Goal: Task Accomplishment & Management: Use online tool/utility

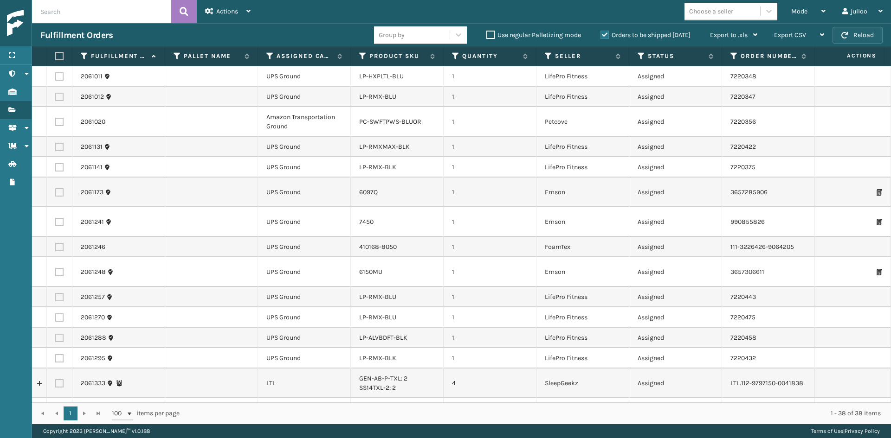
click at [863, 33] on button "Reload" at bounding box center [857, 35] width 50 height 17
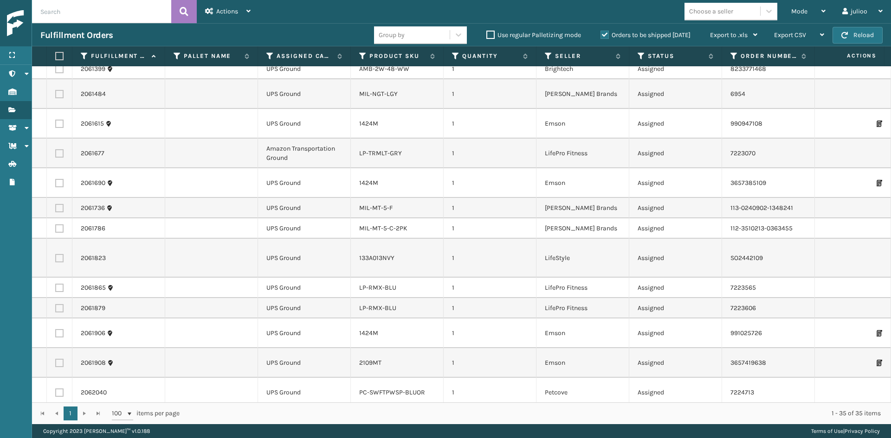
scroll to position [524, 0]
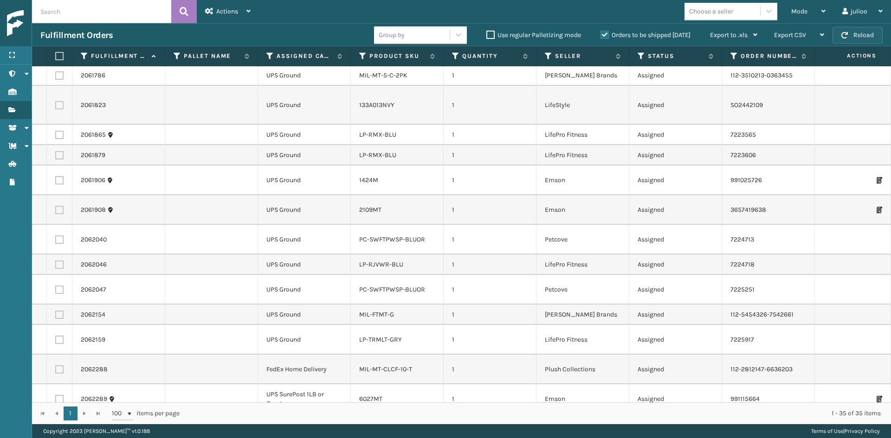
click at [855, 30] on button "Reload" at bounding box center [857, 35] width 50 height 17
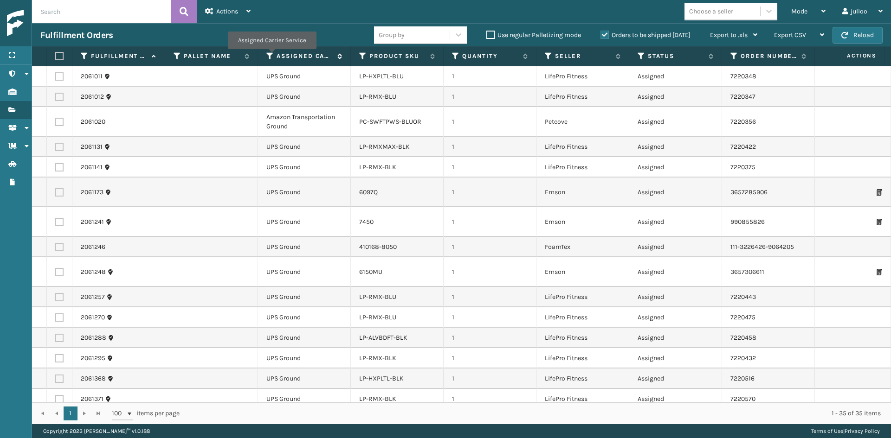
click at [271, 56] on icon at bounding box center [269, 56] width 7 height 8
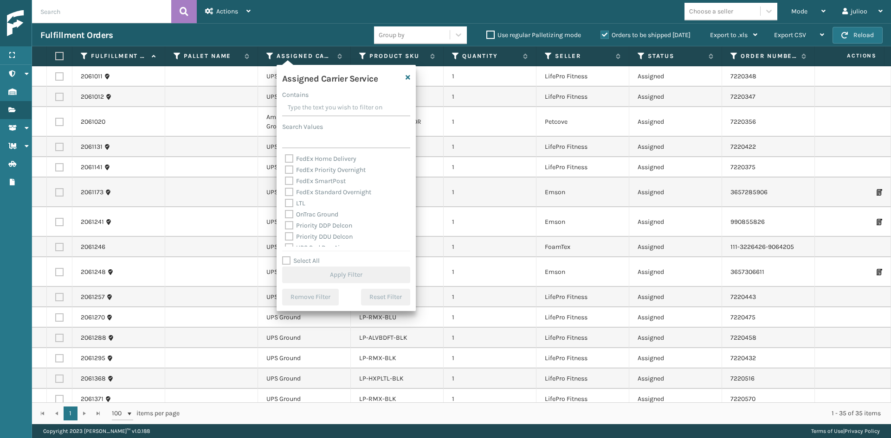
scroll to position [93, 0]
click at [320, 209] on label "OnTrac Ground" at bounding box center [311, 211] width 53 height 8
click at [285, 209] on input "OnTrac Ground" at bounding box center [285, 209] width 0 height 6
checkbox input "true"
click at [323, 218] on div "Priority DDP Delcon" at bounding box center [346, 222] width 122 height 11
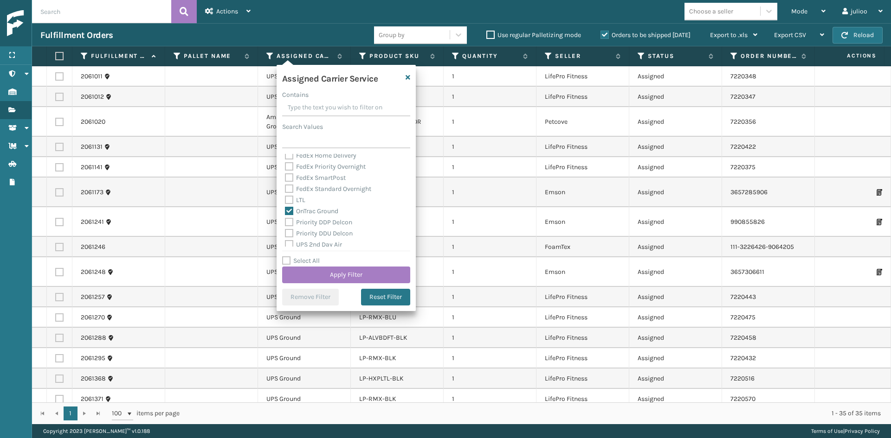
click at [325, 234] on label "Priority DDU Delcon" at bounding box center [319, 234] width 68 height 8
click at [324, 216] on div "OnTrac Ground" at bounding box center [346, 211] width 122 height 11
click at [325, 224] on label "Priority DDP Delcon" at bounding box center [318, 222] width 67 height 8
click at [285, 223] on input "Priority DDP Delcon" at bounding box center [285, 220] width 0 height 6
checkbox input "true"
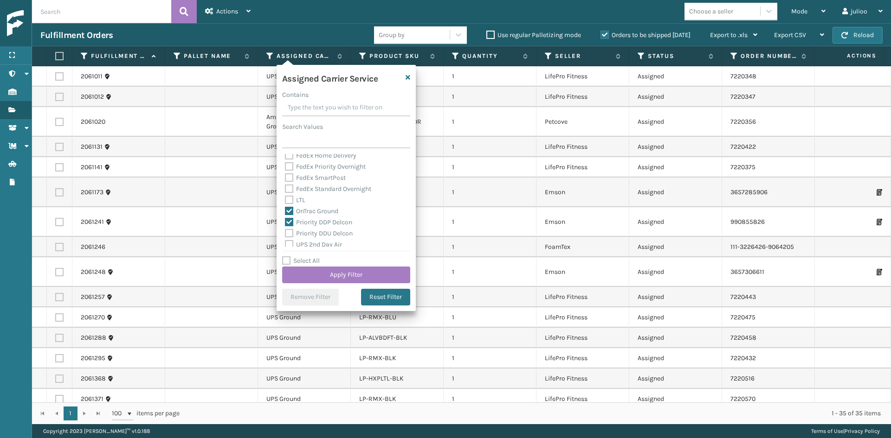
click at [327, 233] on label "Priority DDU Delcon" at bounding box center [319, 234] width 68 height 8
click at [285, 233] on input "Priority DDU Delcon" at bounding box center [285, 231] width 0 height 6
checkbox input "true"
click at [325, 203] on div "UPS 2nd Day Air" at bounding box center [346, 198] width 122 height 11
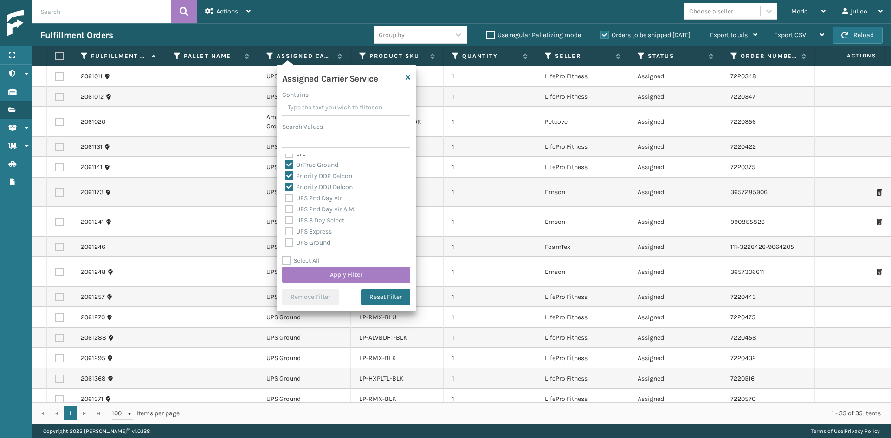
click at [325, 201] on label "UPS 2nd Day Air" at bounding box center [313, 198] width 57 height 8
click at [285, 199] on input "UPS 2nd Day Air" at bounding box center [285, 196] width 0 height 6
checkbox input "true"
click at [327, 212] on label "UPS 2nd Day Air A.M." at bounding box center [320, 209] width 71 height 8
click at [285, 210] on input "UPS 2nd Day Air A.M." at bounding box center [285, 207] width 0 height 6
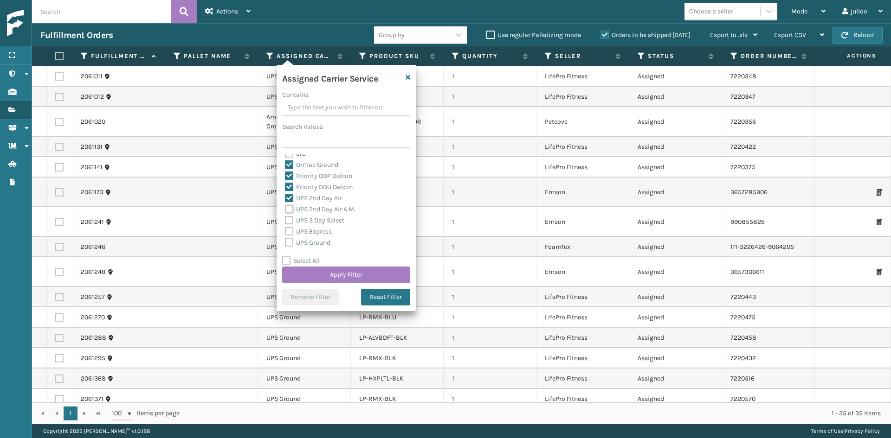
checkbox input "true"
click at [327, 219] on label "UPS 3 Day Select" at bounding box center [314, 221] width 59 height 8
click at [285, 219] on input "UPS 3 Day Select" at bounding box center [285, 218] width 0 height 6
checkbox input "true"
drag, startPoint x: 327, startPoint y: 225, endPoint x: 325, endPoint y: 230, distance: 5.3
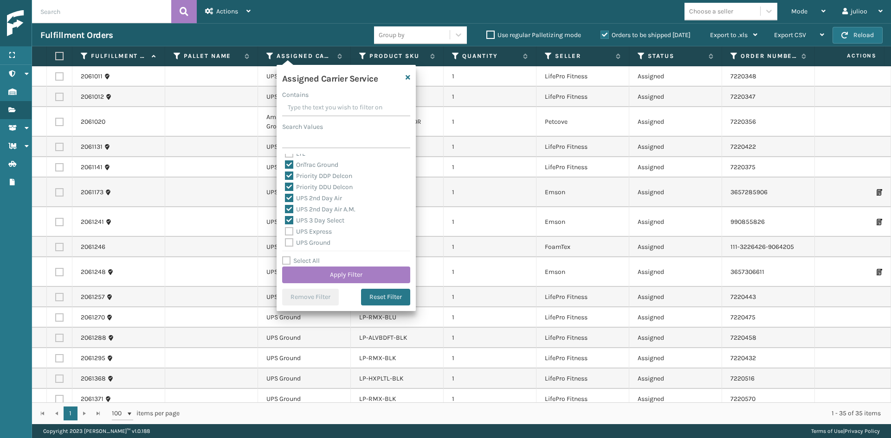
click at [326, 225] on div "UPS 3 Day Select" at bounding box center [346, 220] width 122 height 11
click at [325, 230] on label "UPS Express" at bounding box center [308, 232] width 47 height 8
click at [285, 230] on input "UPS Express" at bounding box center [285, 229] width 0 height 6
checkbox input "true"
click at [324, 239] on label "UPS Ground" at bounding box center [307, 243] width 45 height 8
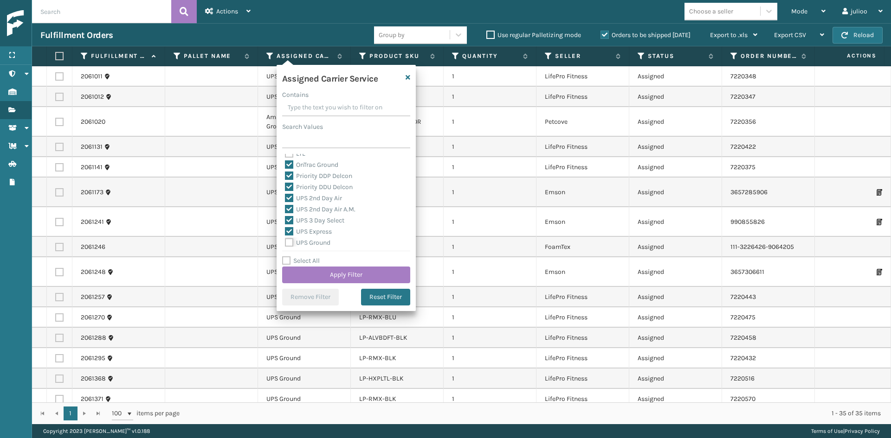
click at [285, 239] on input "UPS Ground" at bounding box center [285, 240] width 0 height 6
checkbox input "true"
click at [322, 208] on label "UPS Next Day Air" at bounding box center [314, 208] width 59 height 8
click at [285, 208] on input "UPS Next Day Air" at bounding box center [285, 205] width 0 height 6
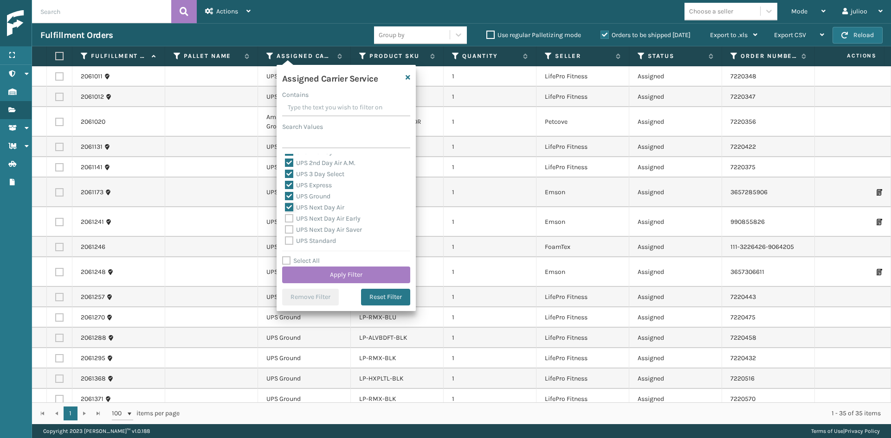
checkbox input "true"
click at [347, 217] on label "UPS Next Day Air Early" at bounding box center [323, 219] width 76 height 8
click at [285, 217] on input "UPS Next Day Air Early" at bounding box center [285, 216] width 0 height 6
checkbox input "true"
click at [336, 231] on label "UPS Next Day Air Saver" at bounding box center [323, 230] width 77 height 8
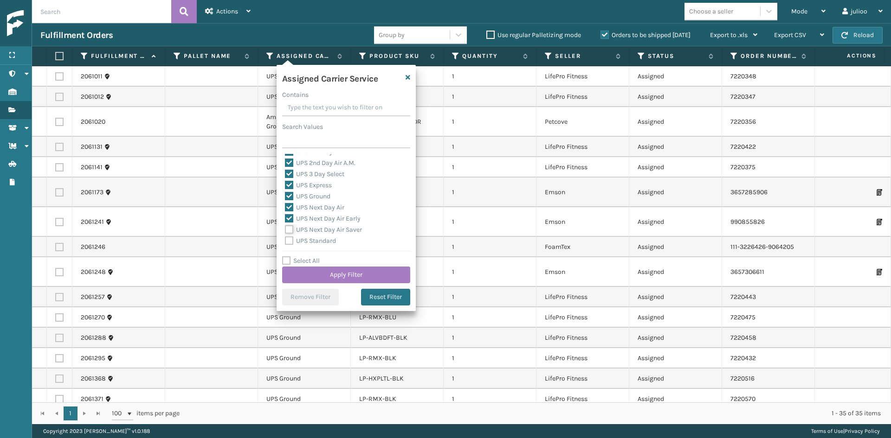
click at [285, 231] on input "UPS Next Day Air Saver" at bounding box center [285, 228] width 0 height 6
checkbox input "true"
click at [331, 241] on label "UPS Standard" at bounding box center [310, 241] width 51 height 8
click at [285, 241] on input "UPS Standard" at bounding box center [285, 239] width 0 height 6
checkbox input "true"
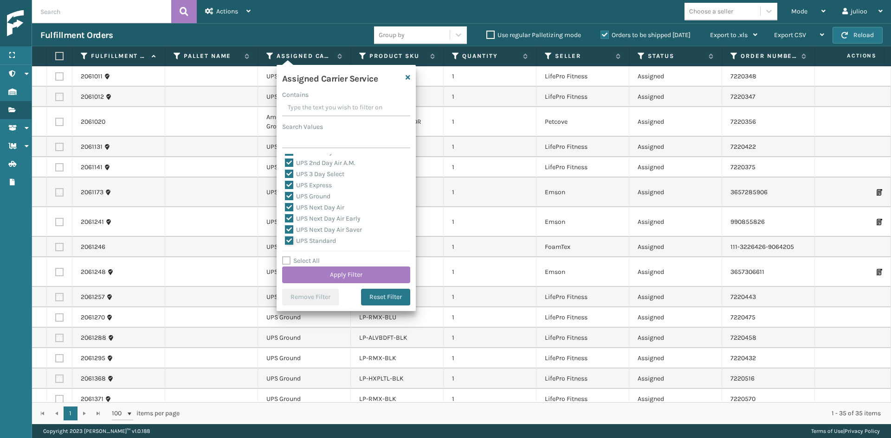
scroll to position [232, 0]
click at [335, 206] on label "UPS SurePost 1LB or Greater" at bounding box center [330, 206] width 91 height 8
click at [285, 206] on input "UPS SurePost 1LB or Greater" at bounding box center [285, 203] width 0 height 6
checkbox input "true"
click at [327, 214] on label "USPS First Class Mail" at bounding box center [321, 217] width 73 height 8
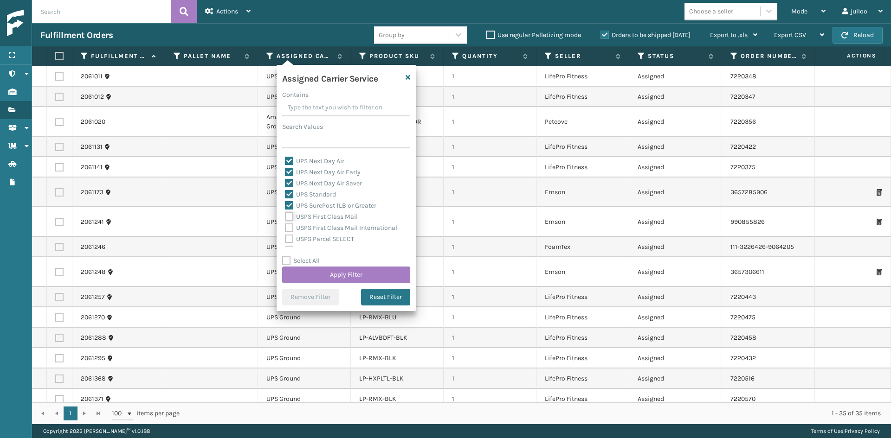
click at [285, 214] on input "USPS First Class Mail" at bounding box center [285, 215] width 0 height 6
click at [332, 212] on div "USPS First Class Mail" at bounding box center [346, 217] width 122 height 11
click at [331, 217] on label "USPS First Class Mail" at bounding box center [321, 217] width 73 height 8
click at [285, 217] on input "USPS First Class Mail" at bounding box center [285, 215] width 0 height 6
checkbox input "false"
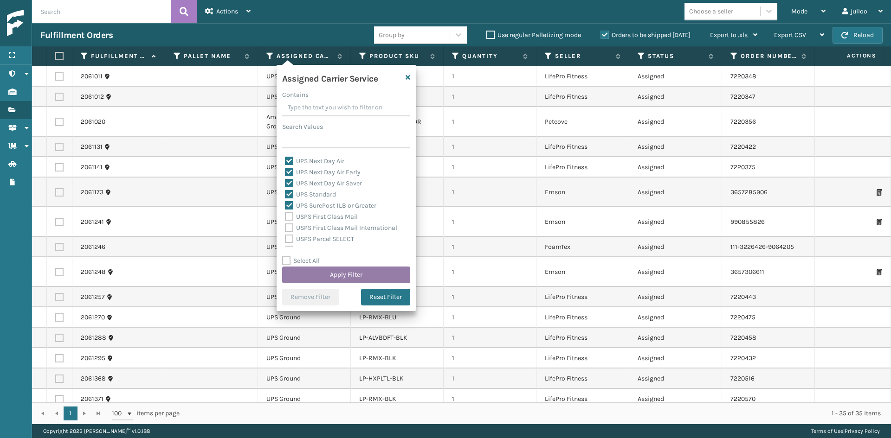
click at [362, 277] on button "Apply Filter" at bounding box center [346, 275] width 128 height 17
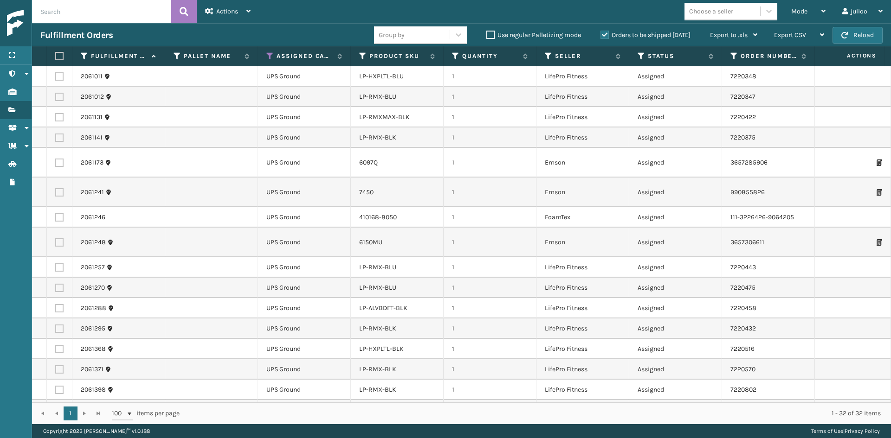
click at [289, 35] on div "Fulfillment Orders" at bounding box center [207, 35] width 334 height 11
click at [712, 8] on div "Choose a seller" at bounding box center [711, 11] width 44 height 10
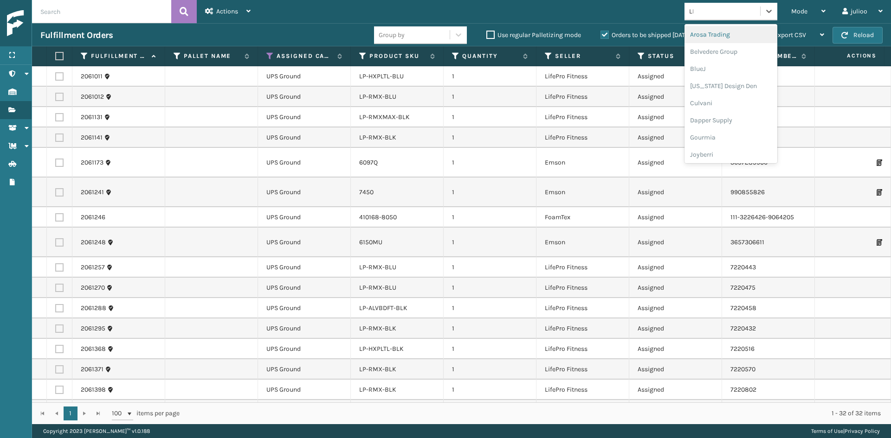
type input "LIF"
click at [717, 55] on div "LifePro Fitness" at bounding box center [730, 51] width 93 height 17
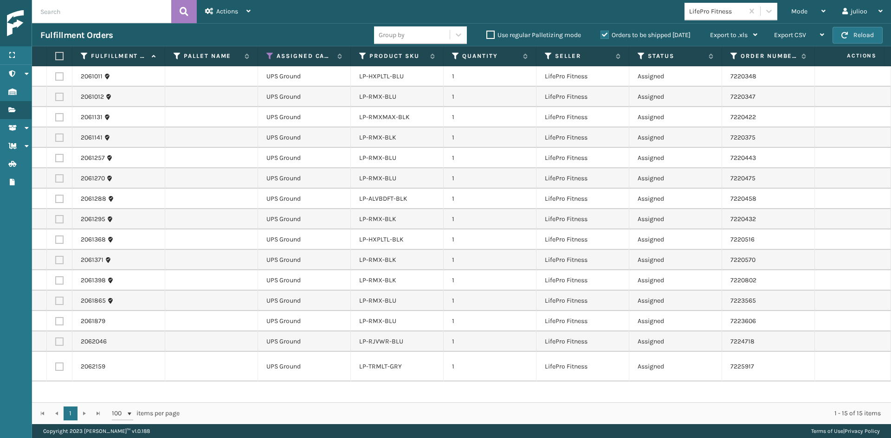
click at [58, 52] on label at bounding box center [58, 56] width 6 height 8
click at [56, 53] on input "checkbox" at bounding box center [55, 56] width 0 height 6
checkbox input "true"
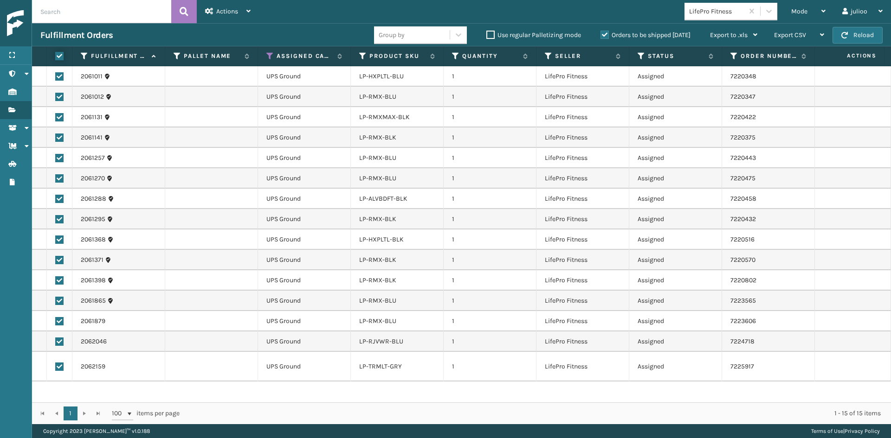
checkbox input "true"
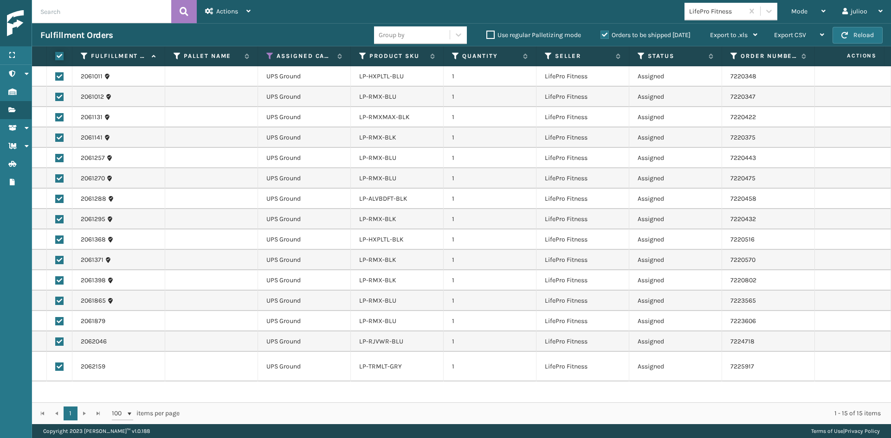
checkbox input "true"
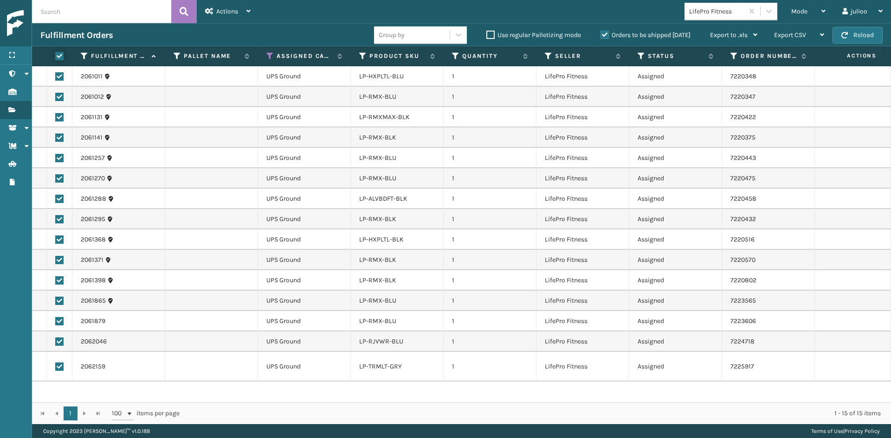
checkbox input "true"
click at [225, 7] on span "Actions" at bounding box center [227, 11] width 22 height 8
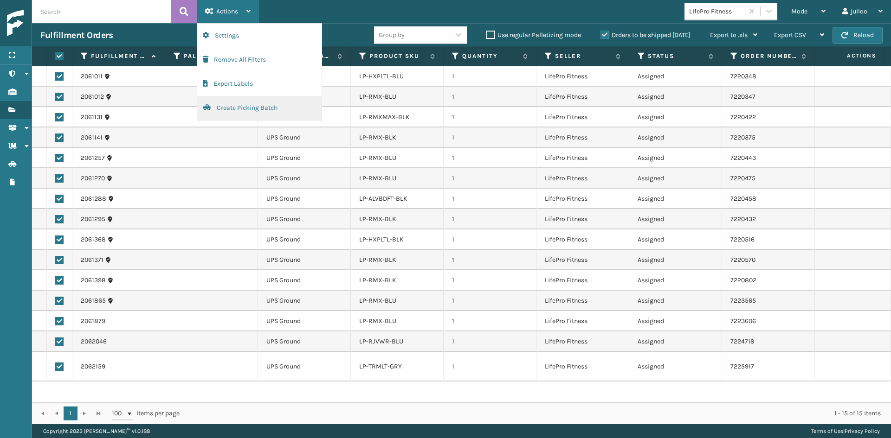
click at [265, 103] on button "Create Picking Batch" at bounding box center [259, 108] width 124 height 24
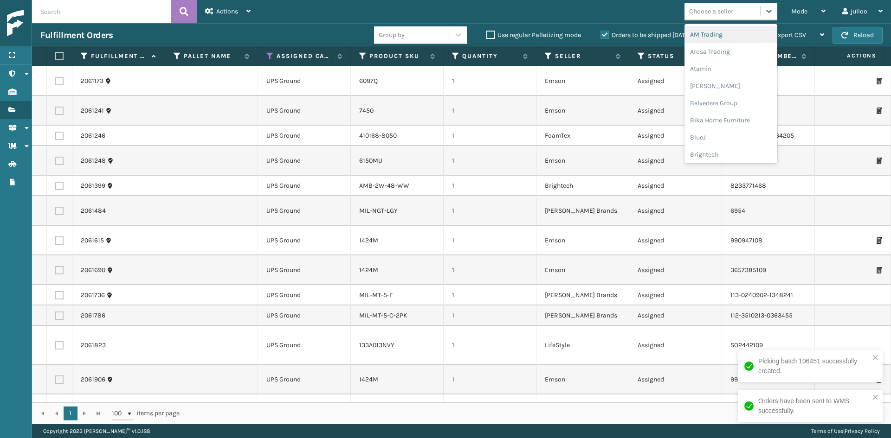
click at [711, 10] on div "Choose a seller" at bounding box center [711, 11] width 44 height 10
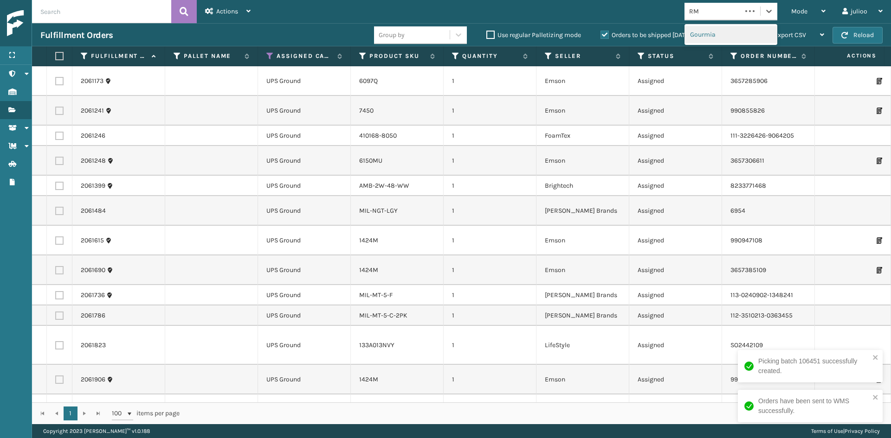
type input "R"
type input "EMS"
click at [720, 35] on div "Emson" at bounding box center [730, 34] width 93 height 17
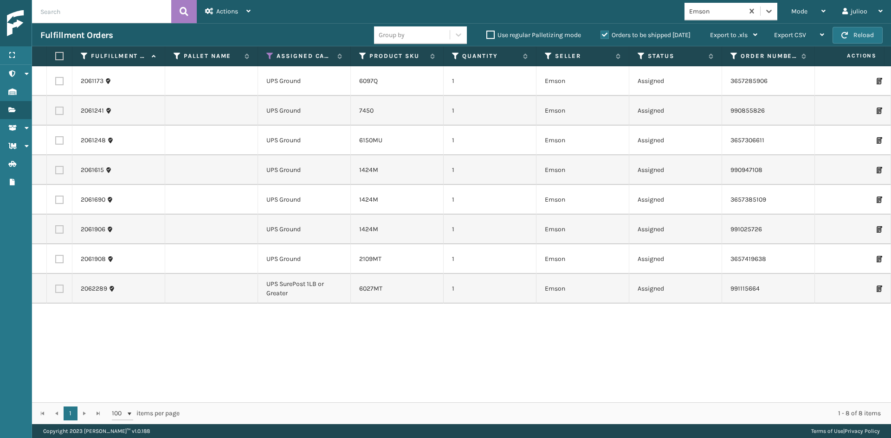
click at [58, 53] on label at bounding box center [58, 56] width 6 height 8
click at [56, 53] on input "checkbox" at bounding box center [55, 56] width 0 height 6
checkbox input "true"
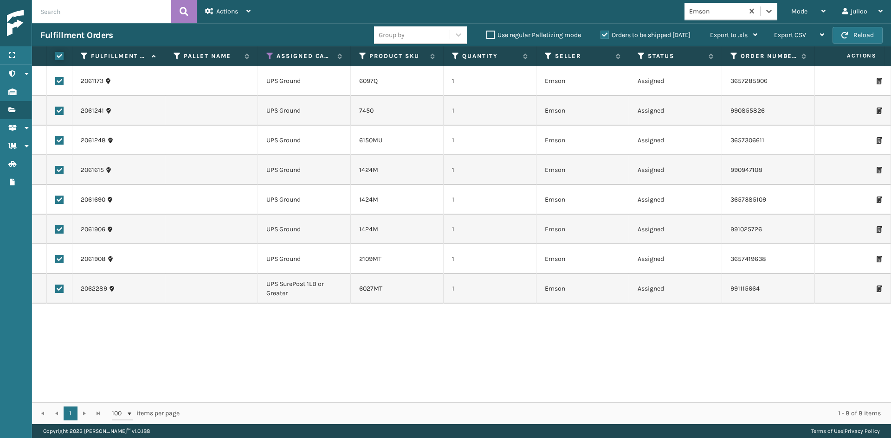
checkbox input "true"
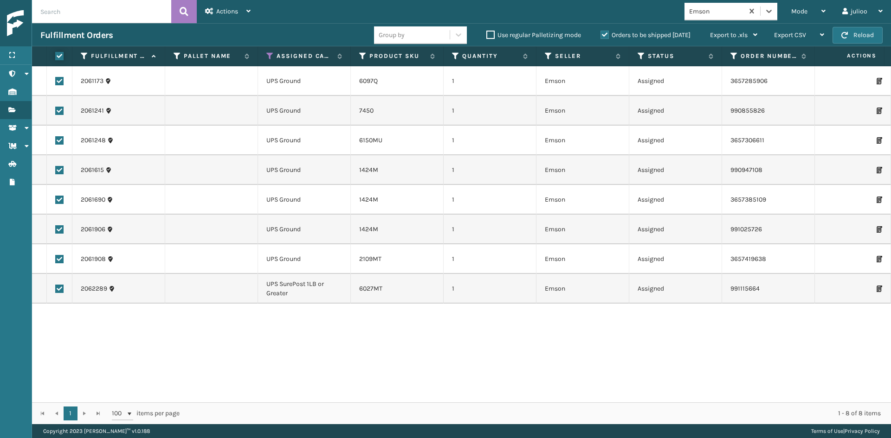
checkbox input "true"
click at [217, 8] on span "Actions" at bounding box center [227, 11] width 22 height 8
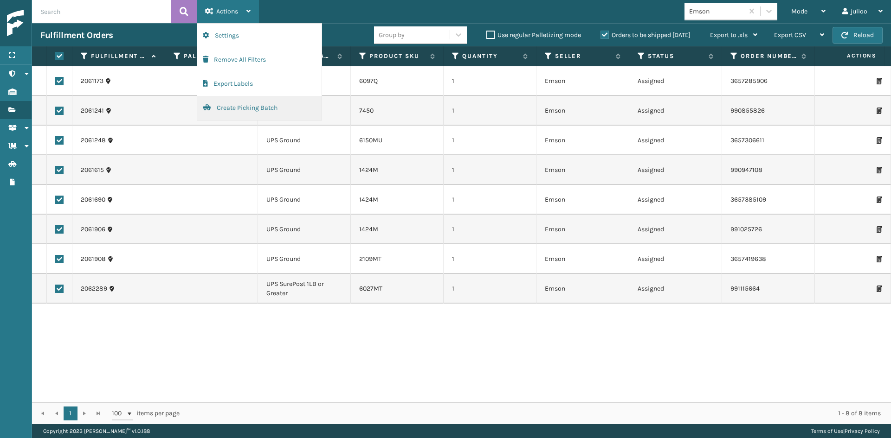
click at [240, 103] on button "Create Picking Batch" at bounding box center [259, 108] width 124 height 24
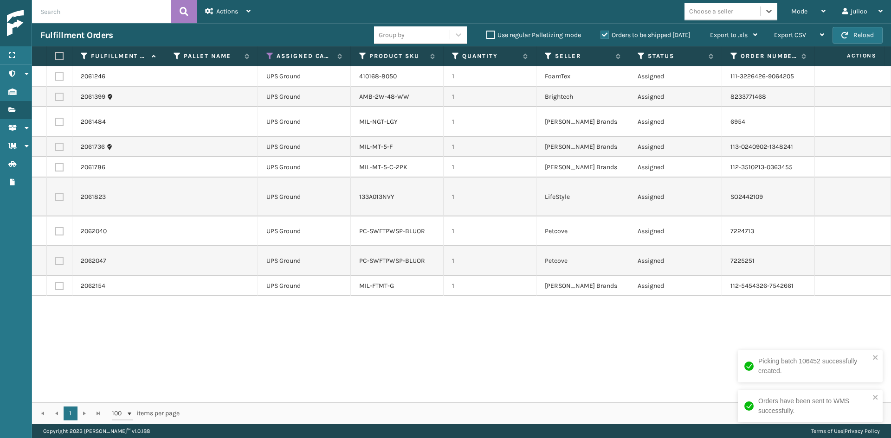
click at [706, 16] on div "Choose a seller" at bounding box center [711, 11] width 44 height 10
type input "FOA"
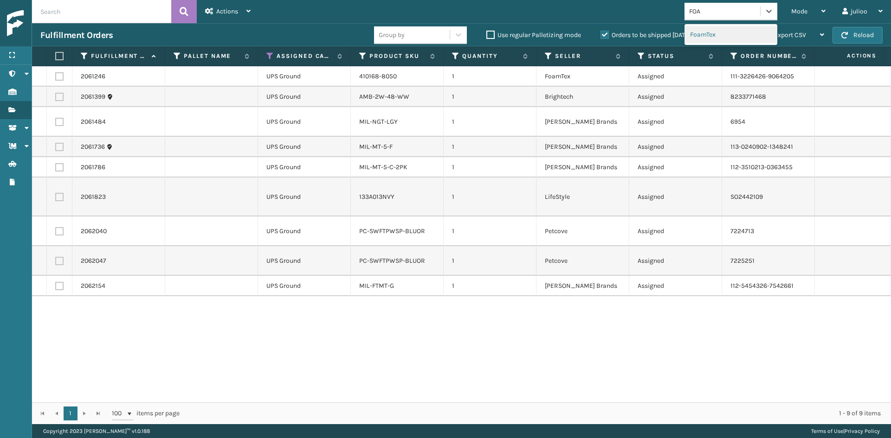
click at [706, 31] on div "FoamTex" at bounding box center [730, 34] width 93 height 17
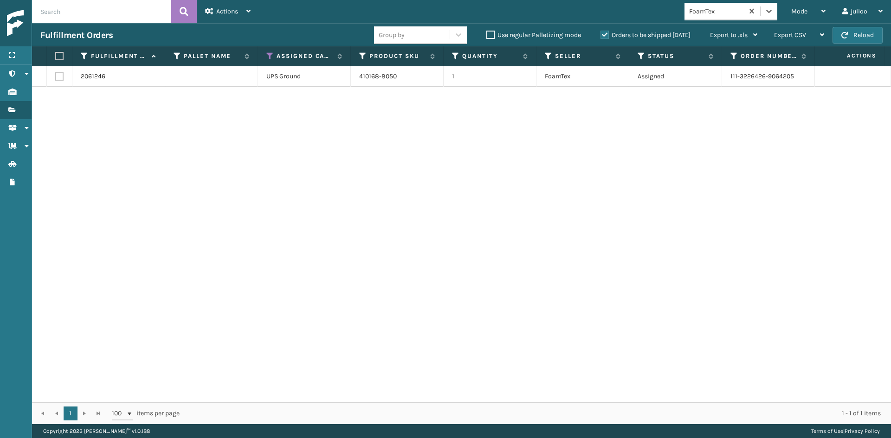
click at [58, 57] on label at bounding box center [58, 56] width 6 height 8
click at [56, 57] on input "checkbox" at bounding box center [55, 56] width 0 height 6
checkbox input "true"
click at [227, 12] on span "Actions" at bounding box center [227, 11] width 22 height 8
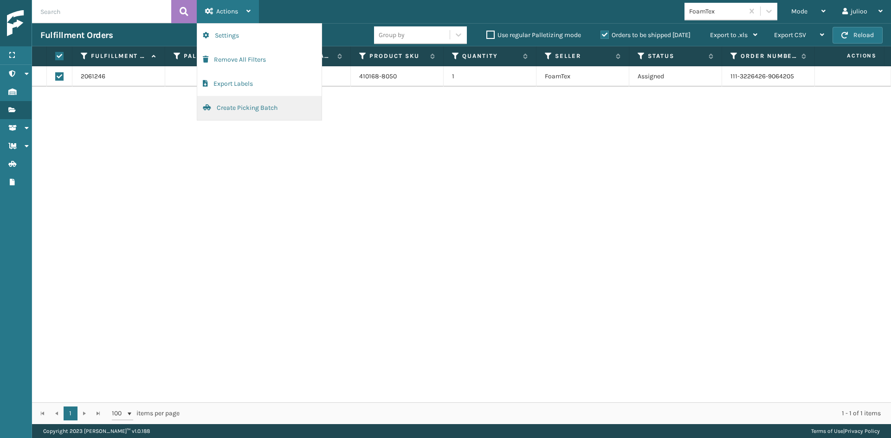
click at [231, 103] on button "Create Picking Batch" at bounding box center [259, 108] width 124 height 24
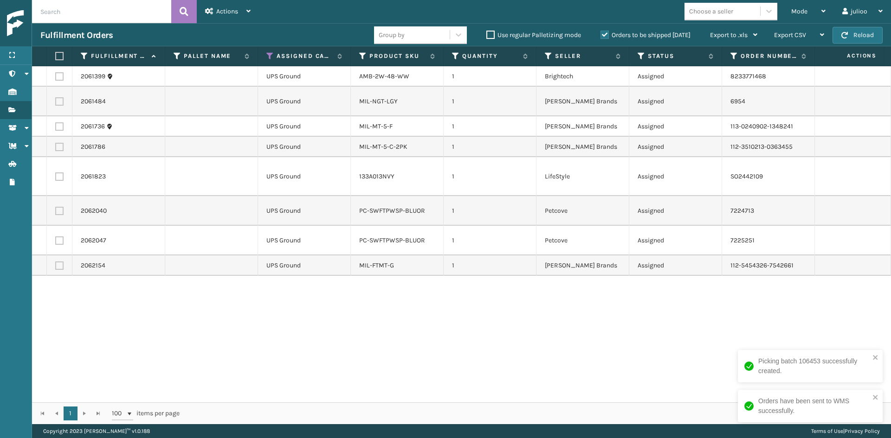
click at [57, 74] on label at bounding box center [59, 76] width 8 height 8
click at [56, 74] on input "checkbox" at bounding box center [55, 75] width 0 height 6
checkbox input "true"
click at [796, 7] on span "Mode" at bounding box center [799, 11] width 16 height 8
click at [242, 13] on div "Actions" at bounding box center [227, 11] width 45 height 23
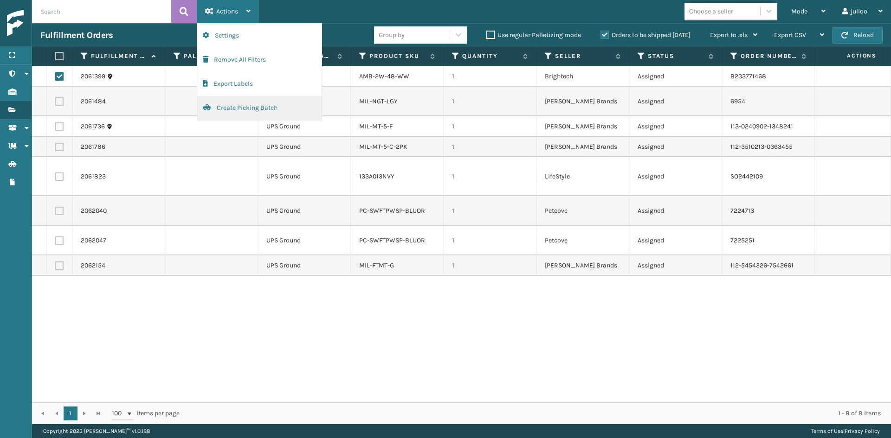
click at [247, 102] on button "Create Picking Batch" at bounding box center [259, 108] width 124 height 24
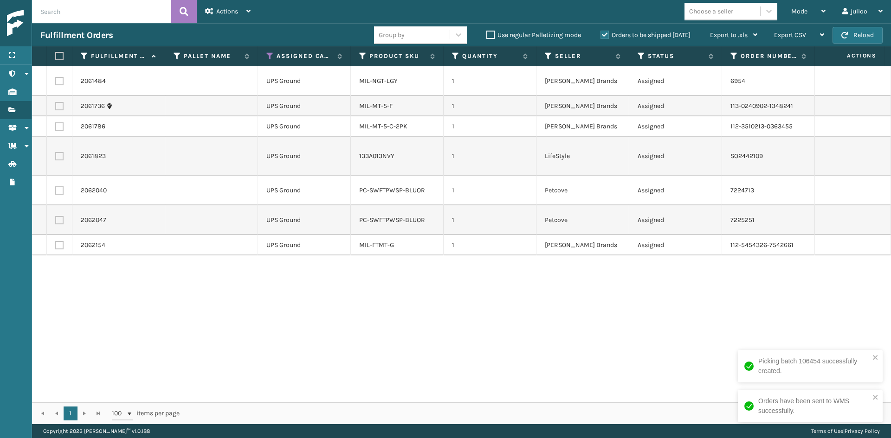
click at [271, 313] on div "2061484 UPS Ground MIL-NGT-LGY 1 [PERSON_NAME] Brands Assigned 6954 Fellowship …" at bounding box center [461, 234] width 859 height 336
click at [63, 77] on label at bounding box center [59, 81] width 8 height 8
click at [56, 77] on input "checkbox" at bounding box center [55, 80] width 0 height 6
checkbox input "true"
click at [56, 102] on label at bounding box center [59, 106] width 8 height 8
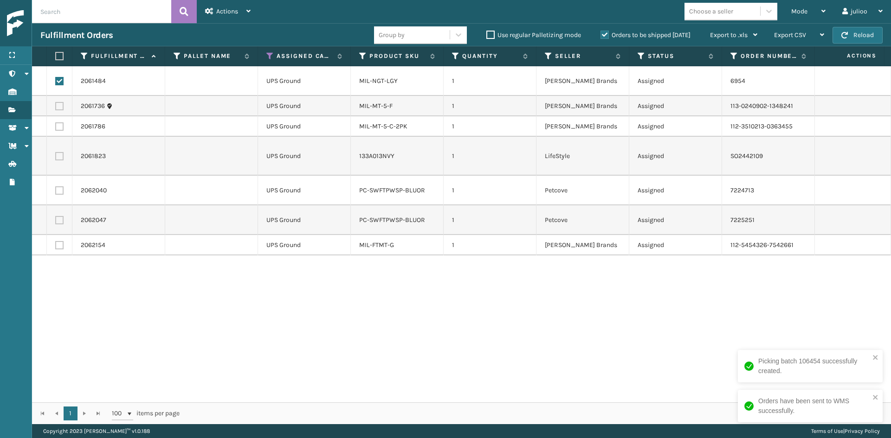
click at [56, 102] on input "checkbox" at bounding box center [55, 105] width 0 height 6
checkbox input "true"
click at [66, 118] on td at bounding box center [60, 126] width 26 height 20
click at [61, 122] on label at bounding box center [59, 126] width 8 height 8
click at [56, 122] on input "checkbox" at bounding box center [55, 125] width 0 height 6
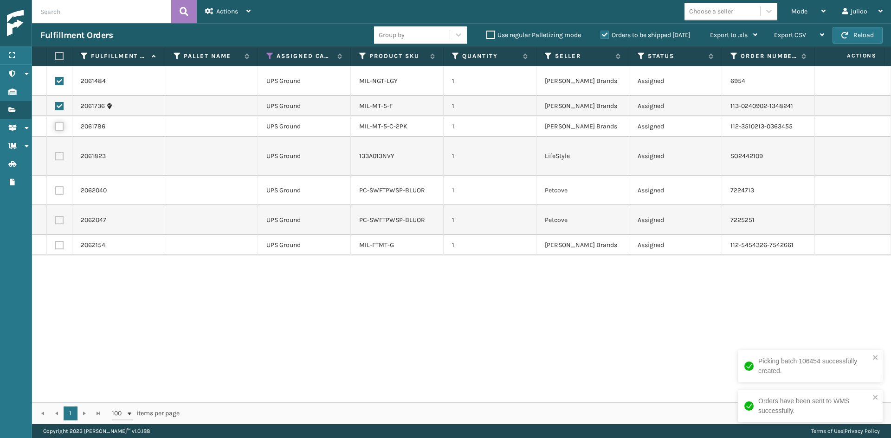
checkbox input "true"
click at [65, 235] on td at bounding box center [60, 245] width 26 height 20
click at [57, 186] on label at bounding box center [59, 190] width 8 height 8
click at [56, 186] on input "checkbox" at bounding box center [55, 189] width 0 height 6
checkbox input "true"
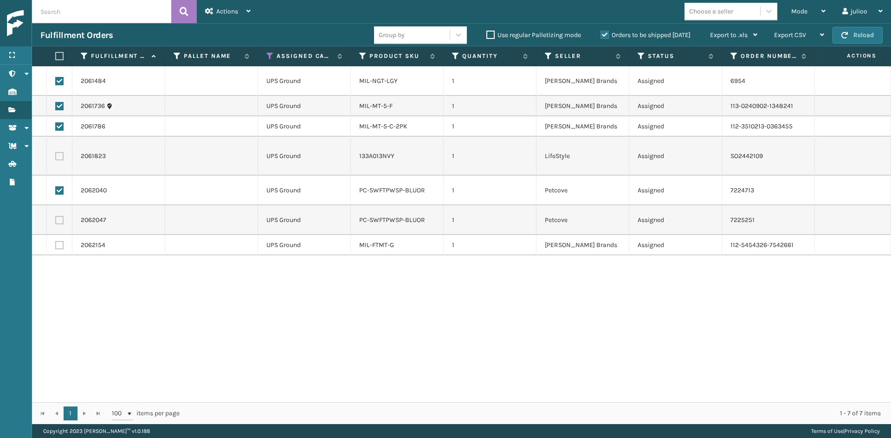
click at [58, 216] on label at bounding box center [59, 220] width 8 height 8
click at [56, 216] on input "checkbox" at bounding box center [55, 219] width 0 height 6
checkbox input "true"
click at [58, 241] on label at bounding box center [59, 245] width 8 height 8
click at [56, 241] on input "checkbox" at bounding box center [55, 244] width 0 height 6
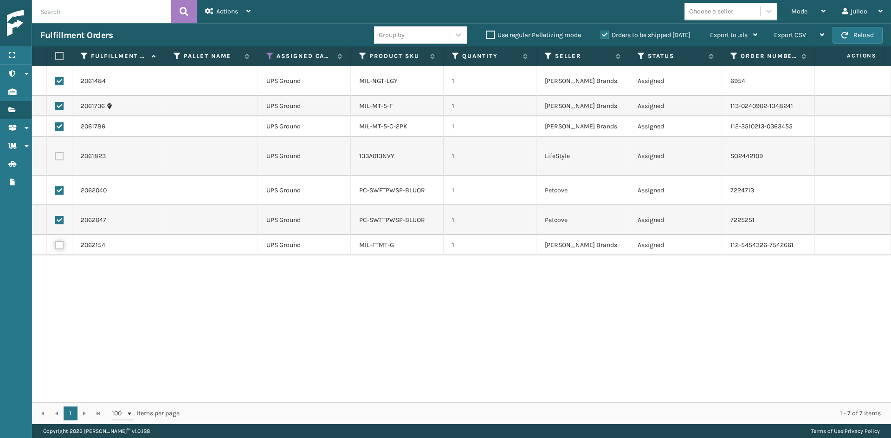
checkbox input "true"
click at [219, 12] on span "Actions" at bounding box center [227, 11] width 22 height 8
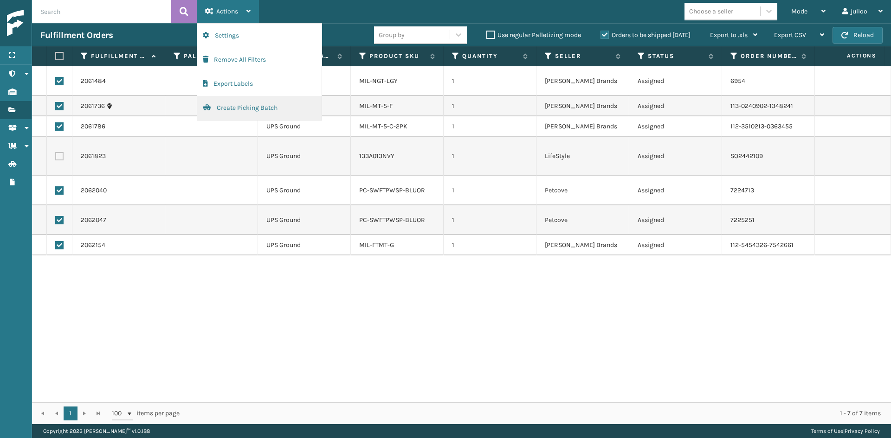
click at [217, 105] on button "Create Picking Batch" at bounding box center [259, 108] width 124 height 24
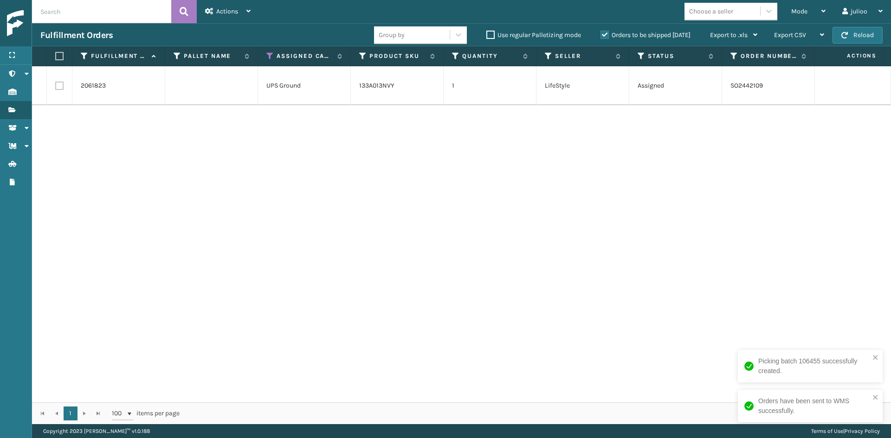
click at [59, 58] on label at bounding box center [58, 56] width 6 height 8
click at [56, 58] on input "checkbox" at bounding box center [55, 56] width 0 height 6
checkbox input "true"
click at [225, 0] on div "Actions" at bounding box center [227, 11] width 45 height 23
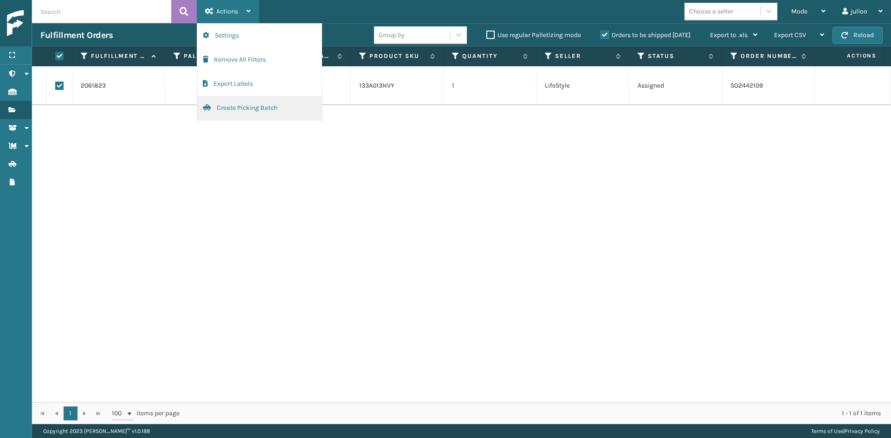
click at [224, 102] on button "Create Picking Batch" at bounding box center [259, 108] width 124 height 24
